Goal: Task Accomplishment & Management: Complete application form

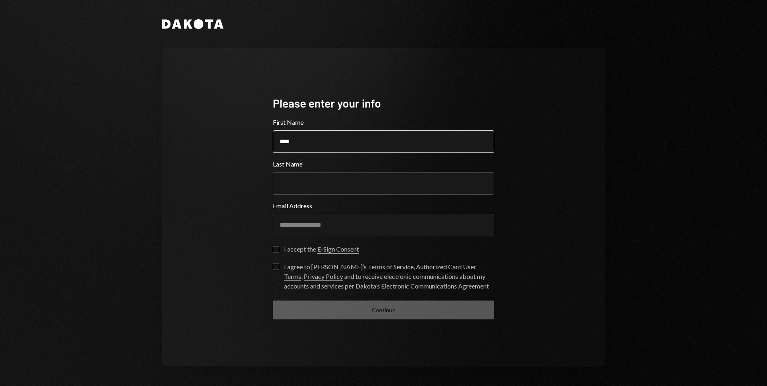
type input "****"
type input "*****"
type button "on"
click at [295, 250] on div "I accept the E-Sign Consent" at bounding box center [321, 249] width 75 height 10
click at [279, 250] on button "on" at bounding box center [276, 249] width 6 height 6
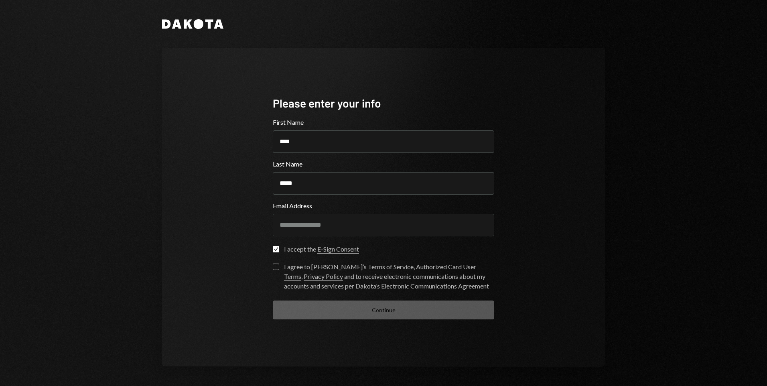
click at [295, 266] on div "I agree to [PERSON_NAME]’s Terms of Service , Authorized Card User Terms , Priv…" at bounding box center [389, 276] width 210 height 29
click at [279, 266] on button "I agree to [PERSON_NAME]’s Terms of Service , Authorized Card User Terms , Priv…" at bounding box center [276, 267] width 6 height 6
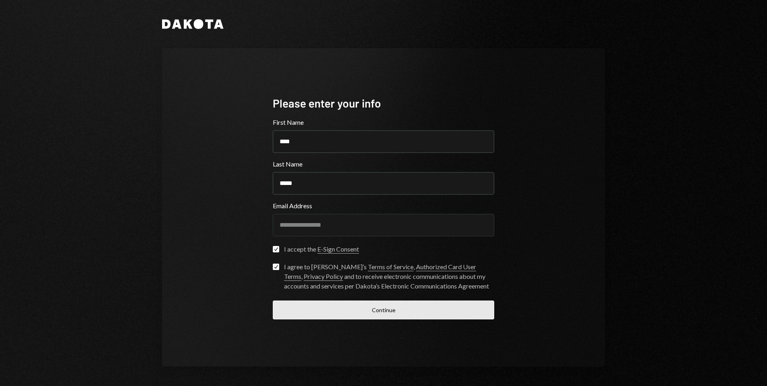
click at [374, 308] on button "Continue" at bounding box center [384, 310] width 222 height 19
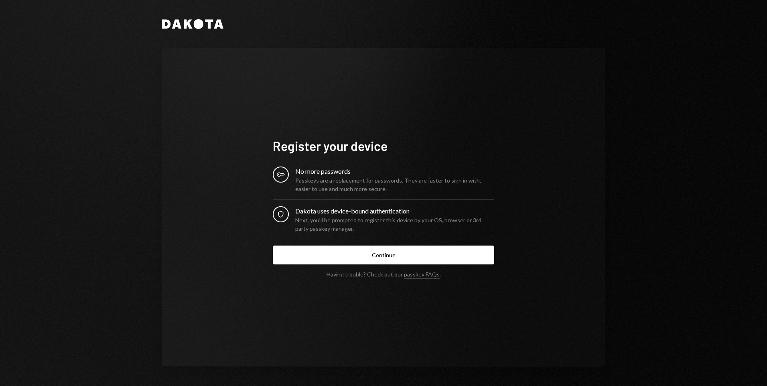
click at [382, 254] on button "Continue" at bounding box center [384, 255] width 222 height 19
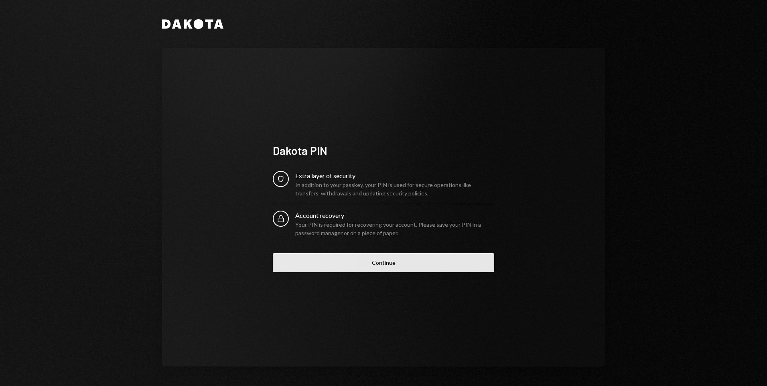
click at [385, 263] on button "Continue" at bounding box center [384, 262] width 222 height 19
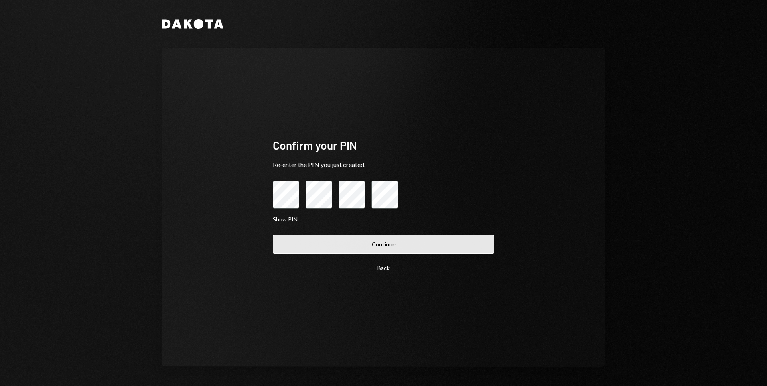
click at [384, 244] on button "Continue" at bounding box center [384, 244] width 222 height 19
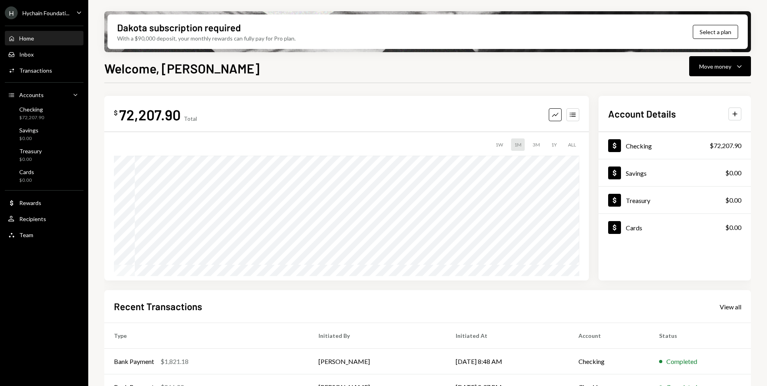
click at [378, 63] on div "Welcome, [PERSON_NAME] Move money Caret Down" at bounding box center [427, 68] width 647 height 18
click at [33, 111] on div "Checking" at bounding box center [31, 109] width 25 height 7
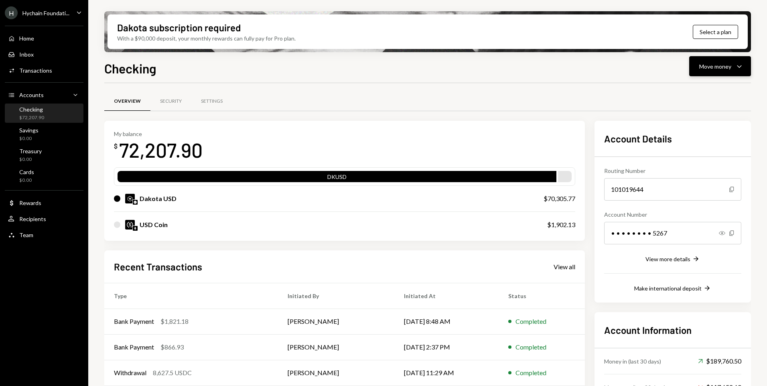
click at [708, 67] on div "Move money" at bounding box center [716, 66] width 32 height 8
click at [696, 88] on div "Send" at bounding box center [714, 90] width 59 height 8
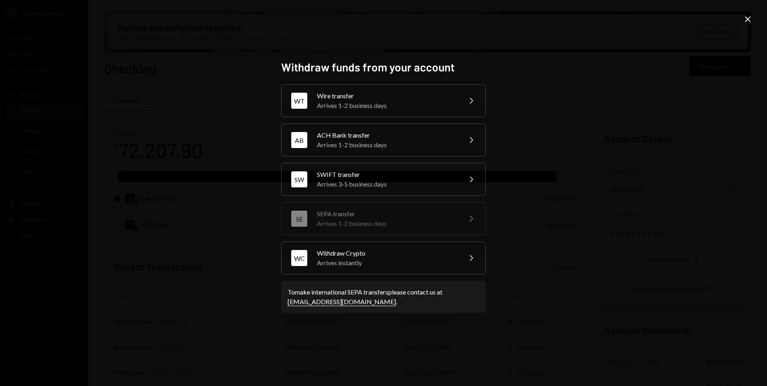
click at [746, 17] on icon at bounding box center [748, 19] width 6 height 6
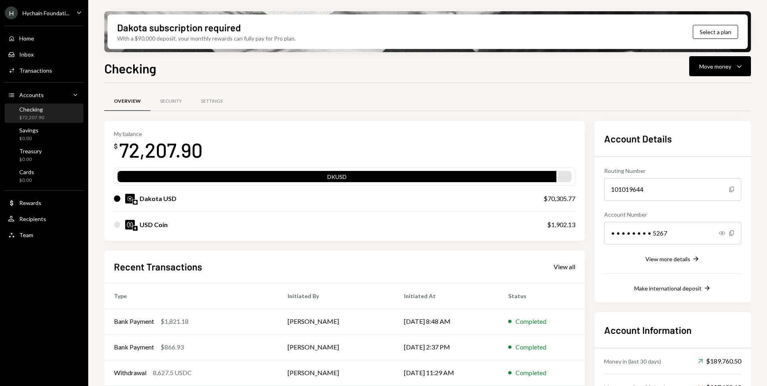
click at [296, 66] on div "Checking Move money Caret Down" at bounding box center [427, 68] width 647 height 18
click at [62, 10] on div "Hychain Foundati..." at bounding box center [45, 13] width 47 height 7
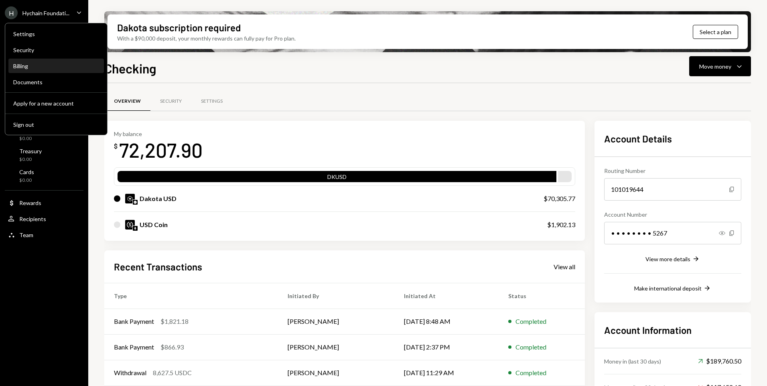
click at [33, 67] on div "Billing" at bounding box center [56, 66] width 86 height 7
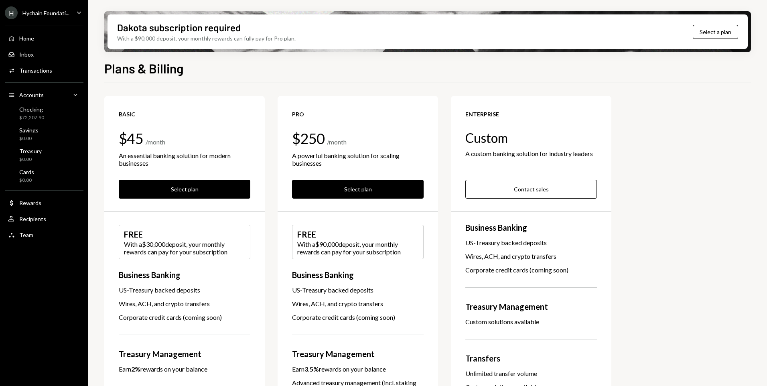
click at [99, 244] on div "Dakota subscription required With a $90,000 deposit, your monthly rewards can f…" at bounding box center [427, 193] width 679 height 386
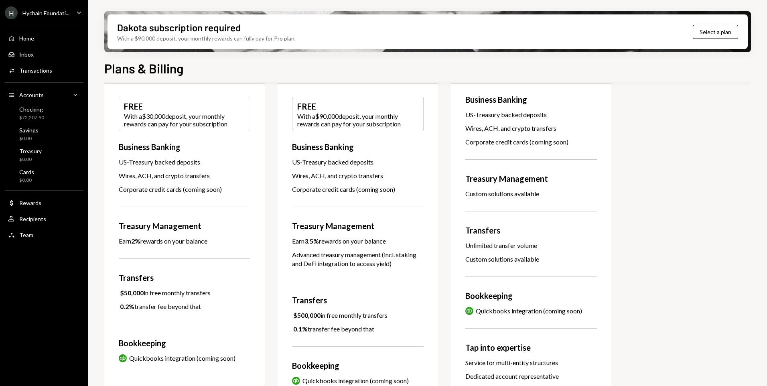
scroll to position [128, 0]
drag, startPoint x: 125, startPoint y: 188, endPoint x: 194, endPoint y: 186, distance: 69.1
click at [194, 186] on div "Corporate credit cards (coming soon)" at bounding box center [185, 189] width 132 height 9
drag, startPoint x: 194, startPoint y: 186, endPoint x: 207, endPoint y: 188, distance: 13.3
click at [207, 188] on div "Corporate credit cards (coming soon)" at bounding box center [185, 189] width 132 height 9
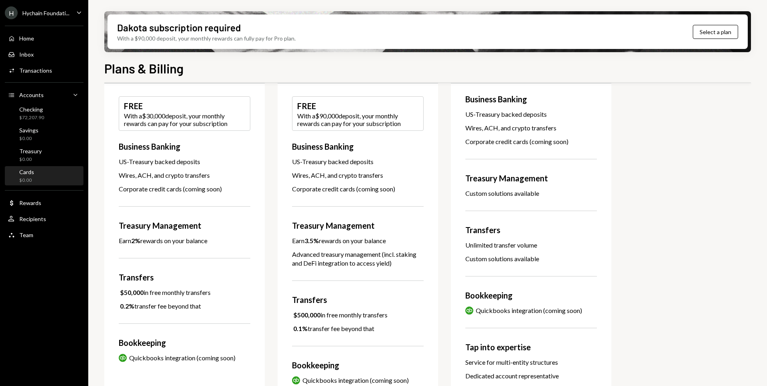
click at [35, 171] on div "Cards $0.00" at bounding box center [44, 176] width 72 height 15
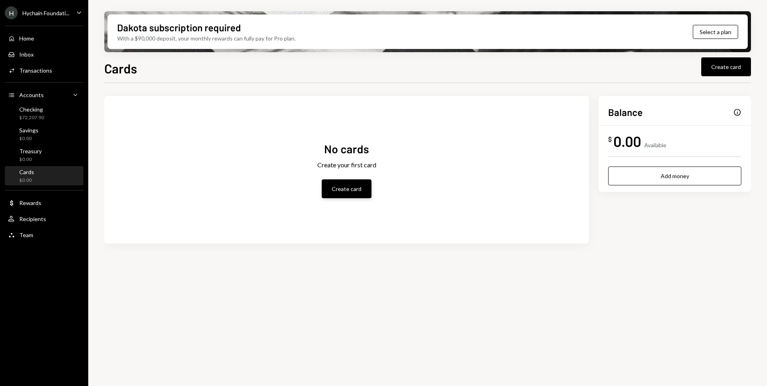
click at [354, 188] on button "Create card" at bounding box center [347, 188] width 50 height 19
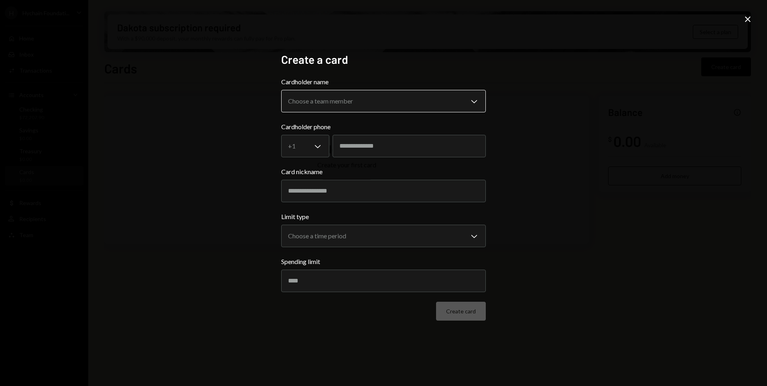
click at [339, 102] on body "**********" at bounding box center [383, 193] width 767 height 386
click at [207, 138] on div "**********" at bounding box center [383, 193] width 767 height 386
click at [344, 342] on div "**********" at bounding box center [384, 193] width 224 height 300
click at [751, 18] on icon "Close" at bounding box center [748, 19] width 10 height 10
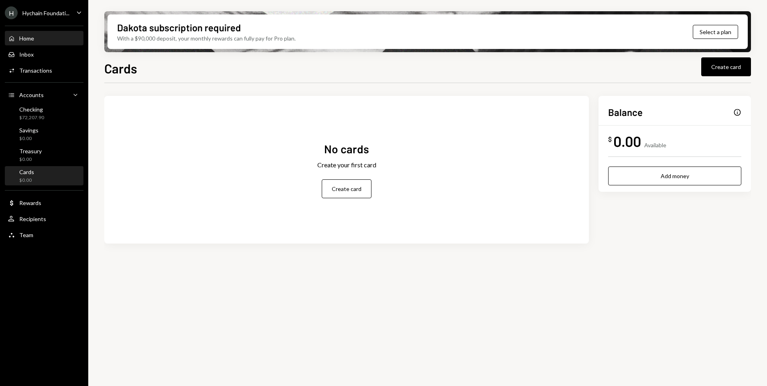
click at [18, 38] on div "Home Home" at bounding box center [21, 38] width 26 height 7
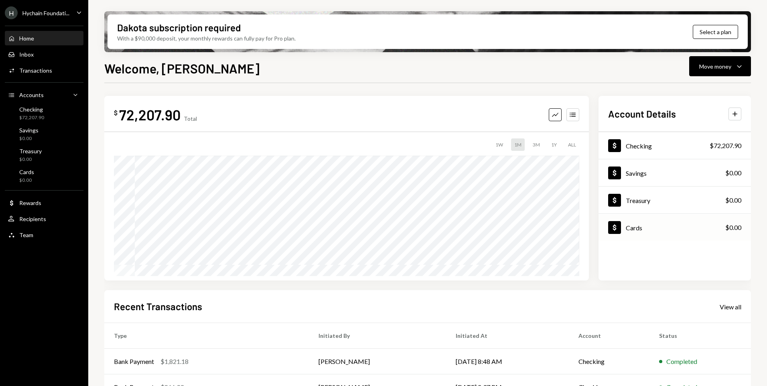
click at [627, 226] on div "Cards" at bounding box center [634, 228] width 16 height 8
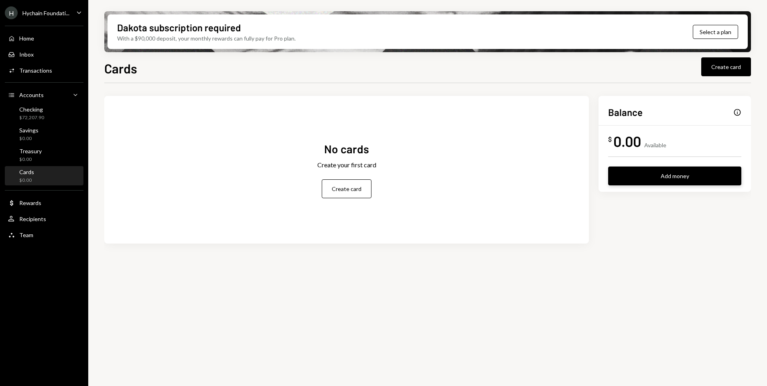
click at [649, 182] on button "Add money" at bounding box center [674, 176] width 133 height 19
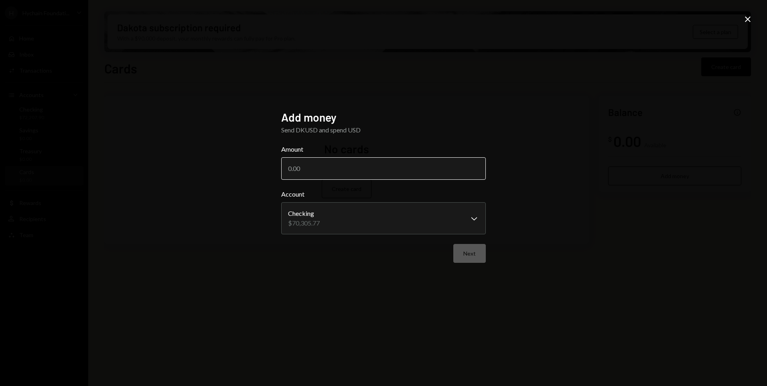
click at [342, 177] on input "Amount" at bounding box center [383, 168] width 205 height 22
type input "500"
click at [477, 254] on button "Next" at bounding box center [470, 253] width 33 height 19
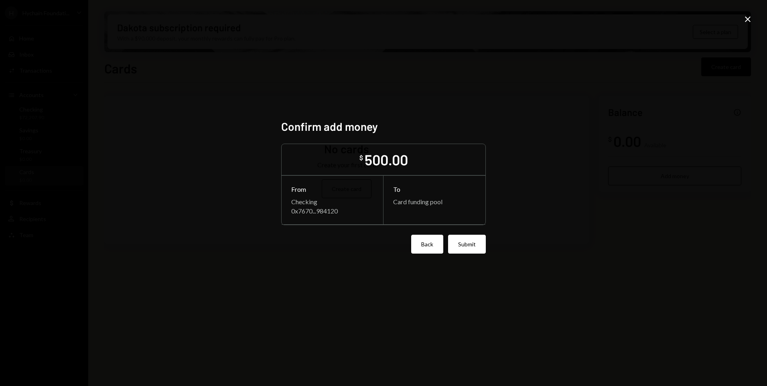
click at [427, 245] on button "Back" at bounding box center [427, 244] width 32 height 19
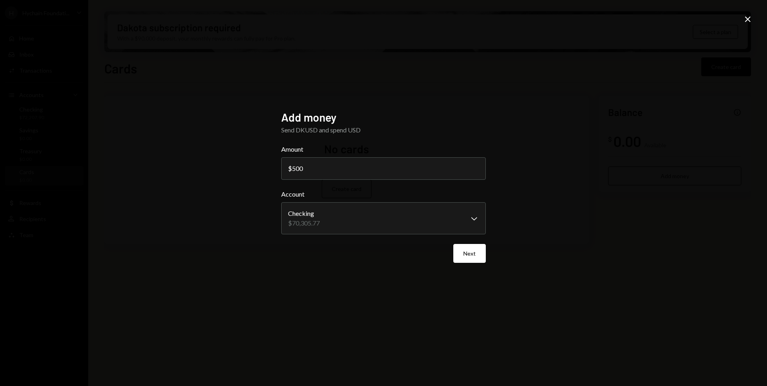
click at [750, 20] on icon "Close" at bounding box center [748, 19] width 10 height 10
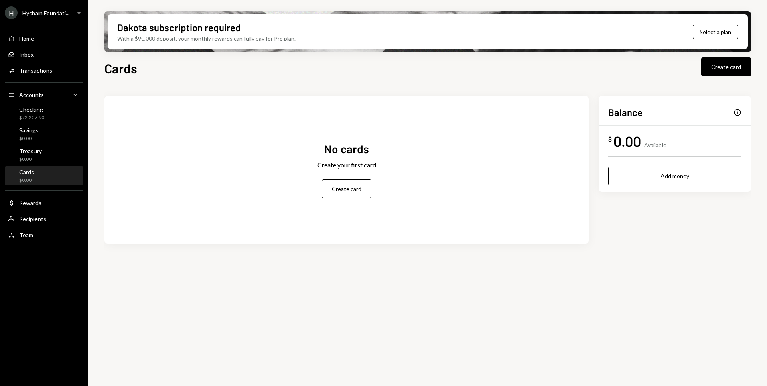
click at [562, 79] on div "Cards Create card No cards Create your first card Create card Balance Info $ 0.…" at bounding box center [427, 246] width 647 height 375
click at [559, 78] on div "Cards Create card No cards Create your first card Create card Balance Info $ 0.…" at bounding box center [427, 246] width 647 height 375
click at [211, 73] on div "Cards Create card" at bounding box center [427, 68] width 647 height 18
